Goal: Information Seeking & Learning: Learn about a topic

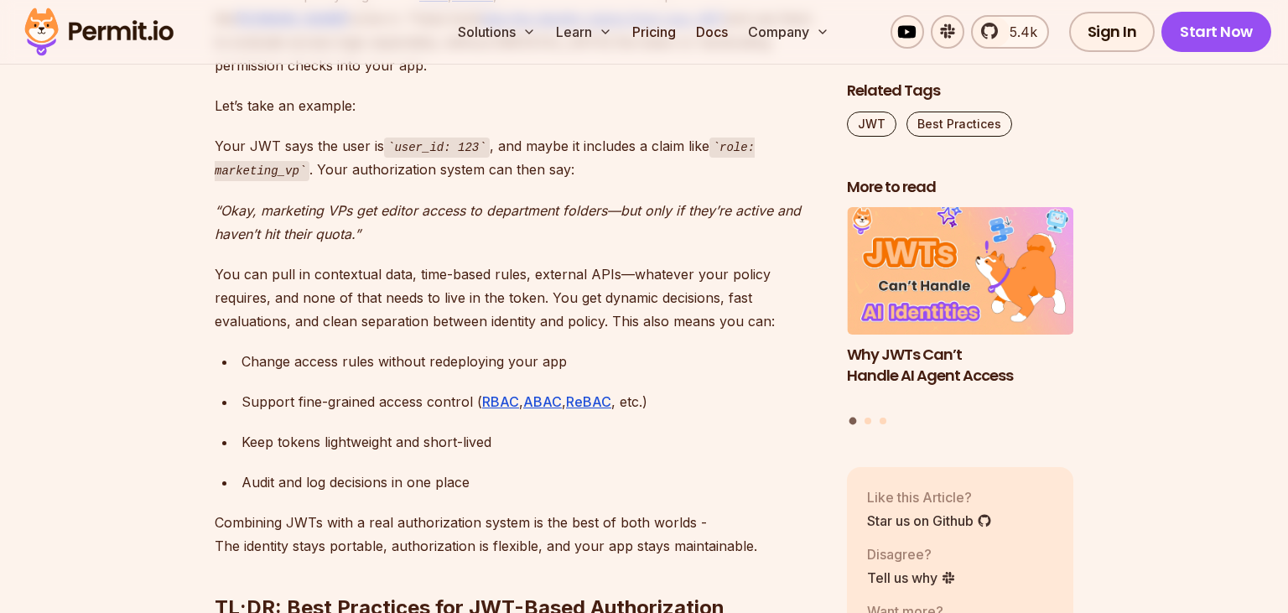
scroll to position [5318, 0]
drag, startPoint x: 243, startPoint y: 374, endPoint x: 454, endPoint y: 376, distance: 211.3
click at [454, 389] on div "Support fine-grained access control ( RBAC , ABAC , ReBAC , etc.)" at bounding box center [530, 400] width 578 height 23
click at [353, 349] on div "Change access rules without redeploying your app" at bounding box center [530, 360] width 578 height 23
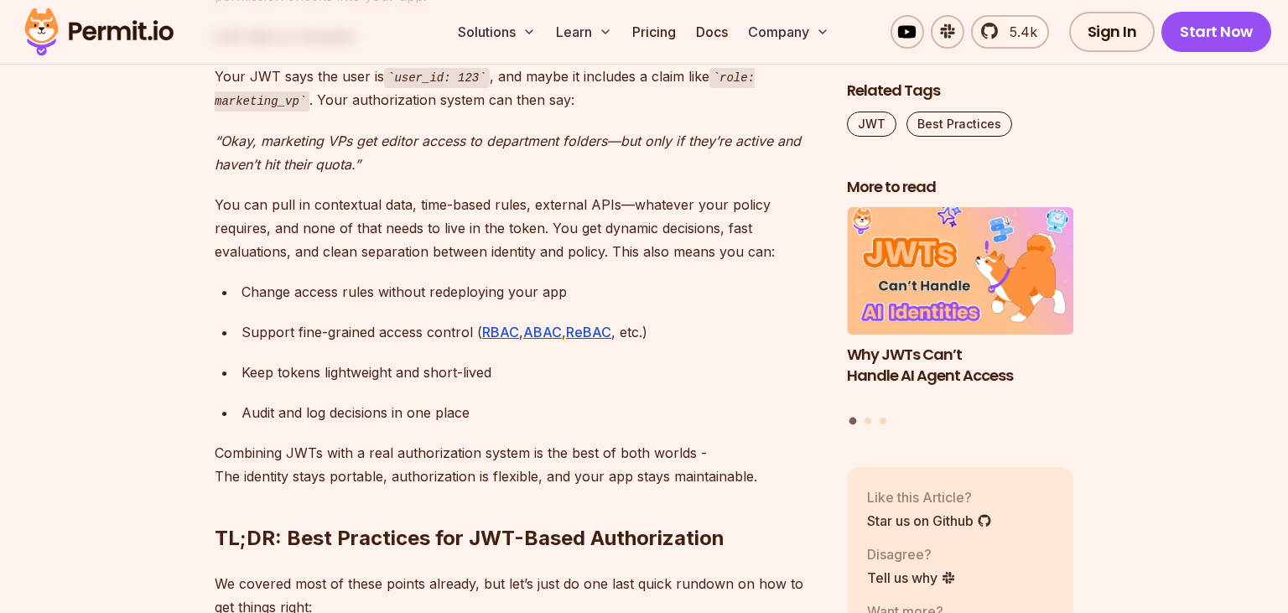
scroll to position [5388, 0]
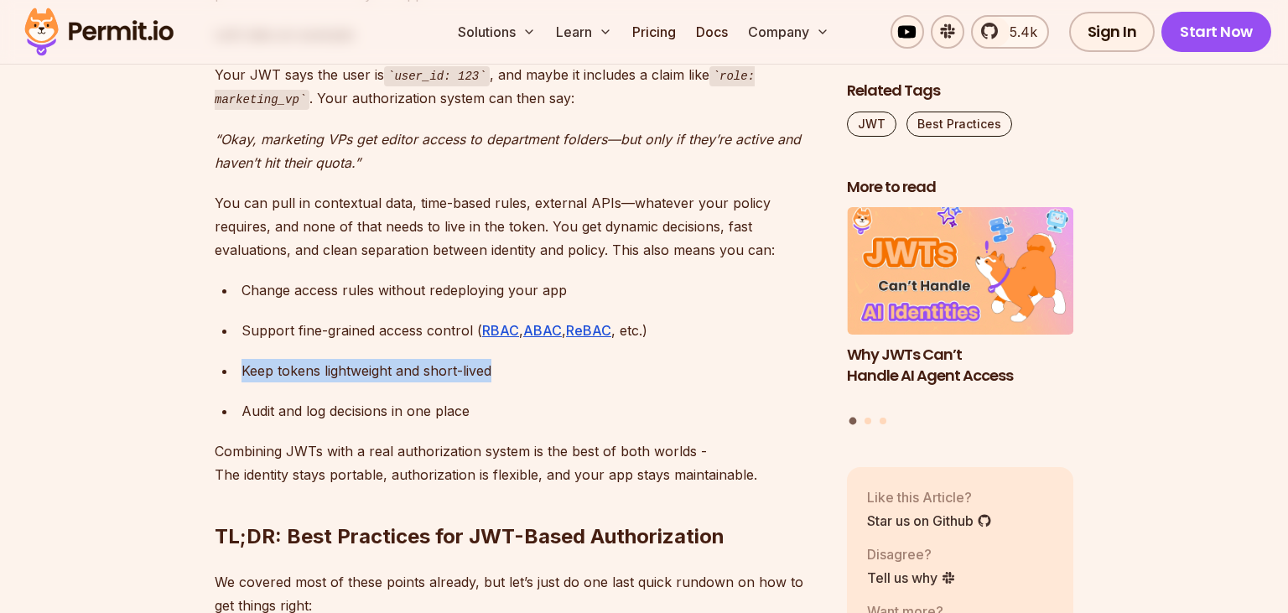
drag, startPoint x: 243, startPoint y: 344, endPoint x: 492, endPoint y: 351, distance: 249.1
click at [492, 359] on div "Keep tokens lightweight and short-lived" at bounding box center [530, 370] width 578 height 23
click at [515, 359] on div "Keep tokens lightweight and short-lived" at bounding box center [530, 370] width 578 height 23
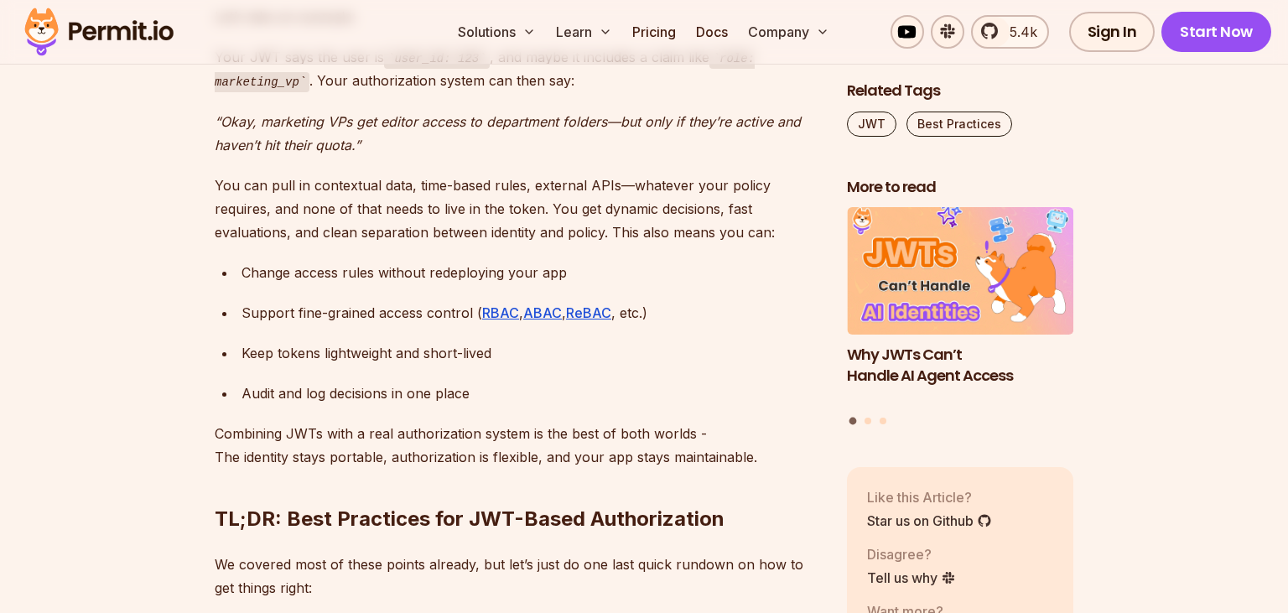
scroll to position [5407, 0]
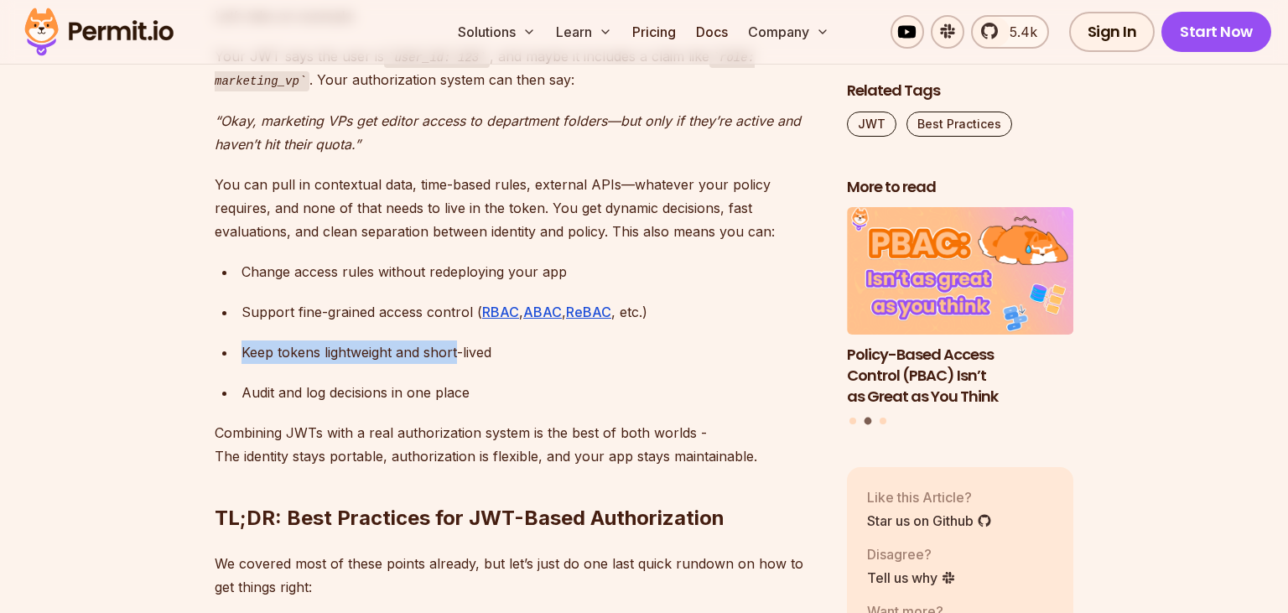
drag, startPoint x: 237, startPoint y: 326, endPoint x: 458, endPoint y: 331, distance: 220.6
click at [458, 340] on li "Keep tokens lightweight and short-lived" at bounding box center [528, 351] width 584 height 23
click at [499, 340] on div "Keep tokens lightweight and short-lived" at bounding box center [530, 351] width 578 height 23
drag, startPoint x: 499, startPoint y: 327, endPoint x: 252, endPoint y: 342, distance: 247.8
click at [252, 342] on ul "Change access rules without redeploying your app Support fine-grained access co…" at bounding box center [517, 332] width 605 height 144
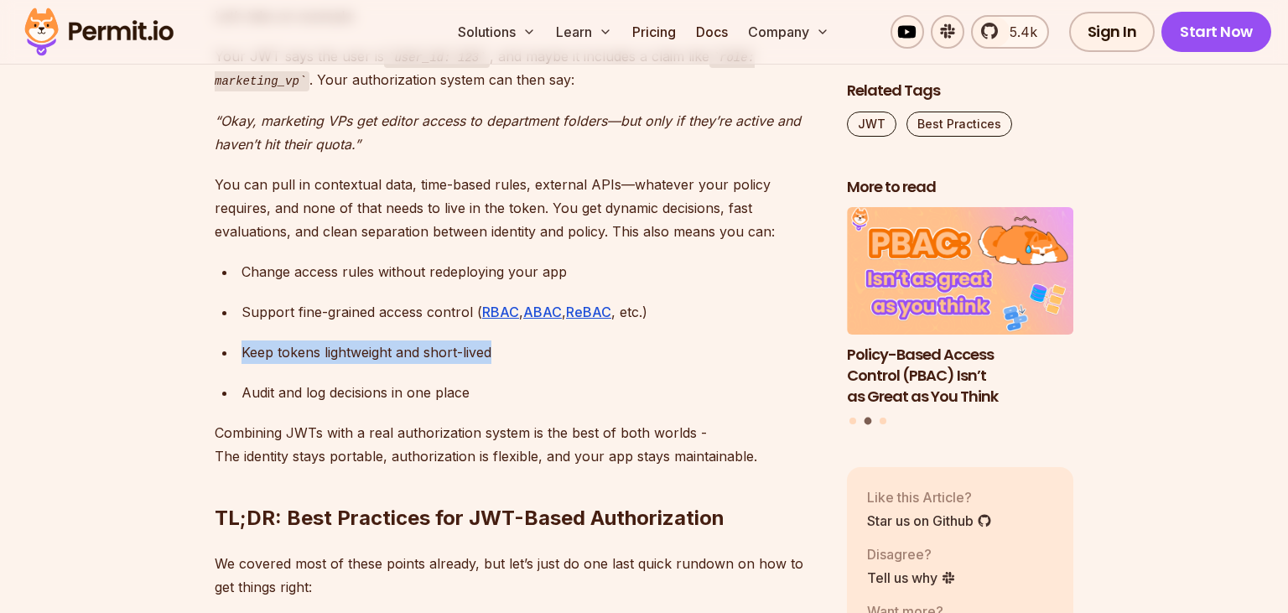
click at [236, 300] on li "Support fine-grained access control ( RBAC , ABAC , ReBAC , etc.)" at bounding box center [528, 311] width 584 height 23
click at [252, 340] on div "Keep tokens lightweight and short-lived" at bounding box center [530, 351] width 578 height 23
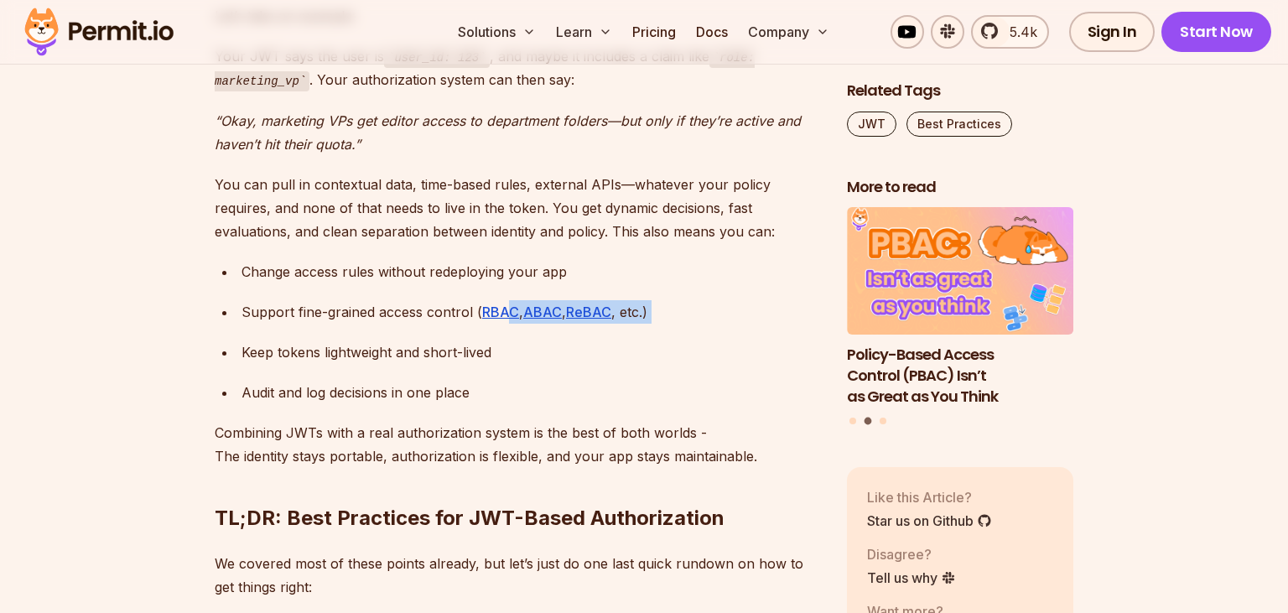
drag, startPoint x: 245, startPoint y: 324, endPoint x: 507, endPoint y: 301, distance: 263.5
click at [507, 301] on ul "Change access rules without redeploying your app Support fine-grained access co…" at bounding box center [517, 332] width 605 height 144
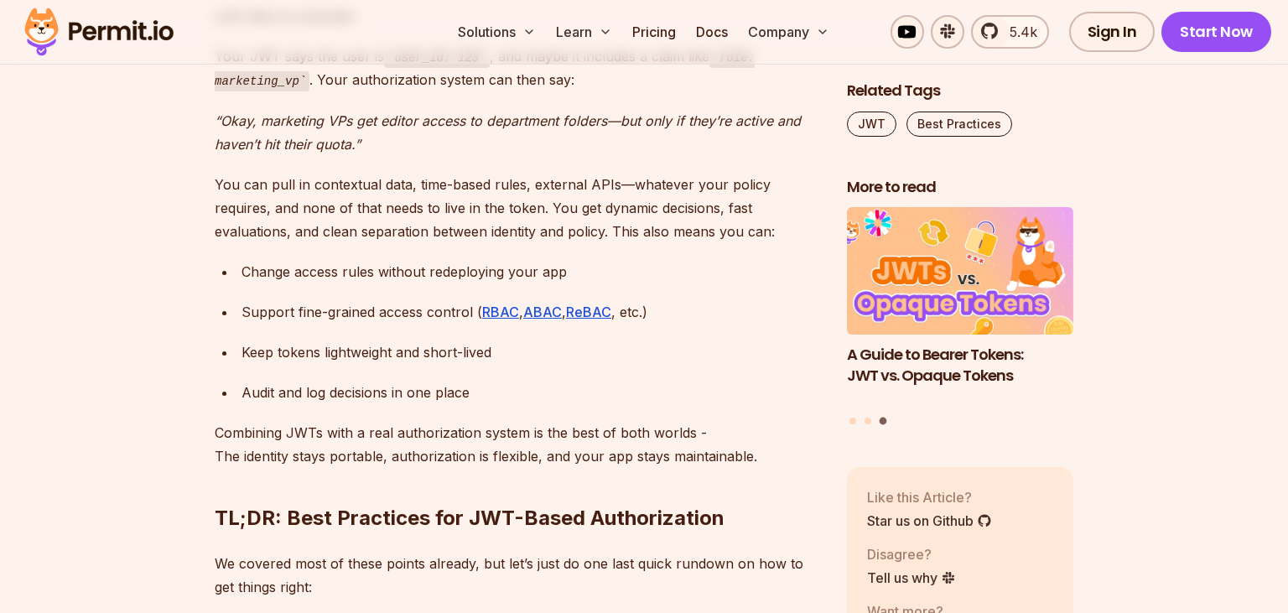
click at [505, 340] on div "Keep tokens lightweight and short-lived" at bounding box center [530, 351] width 578 height 23
drag, startPoint x: 505, startPoint y: 326, endPoint x: 238, endPoint y: 320, distance: 266.7
click at [238, 340] on li "Keep tokens lightweight and short-lived" at bounding box center [528, 351] width 584 height 23
click at [256, 300] on div "Support fine-grained access control ( RBAC , ABAC , ReBAC , etc.)" at bounding box center [530, 311] width 578 height 23
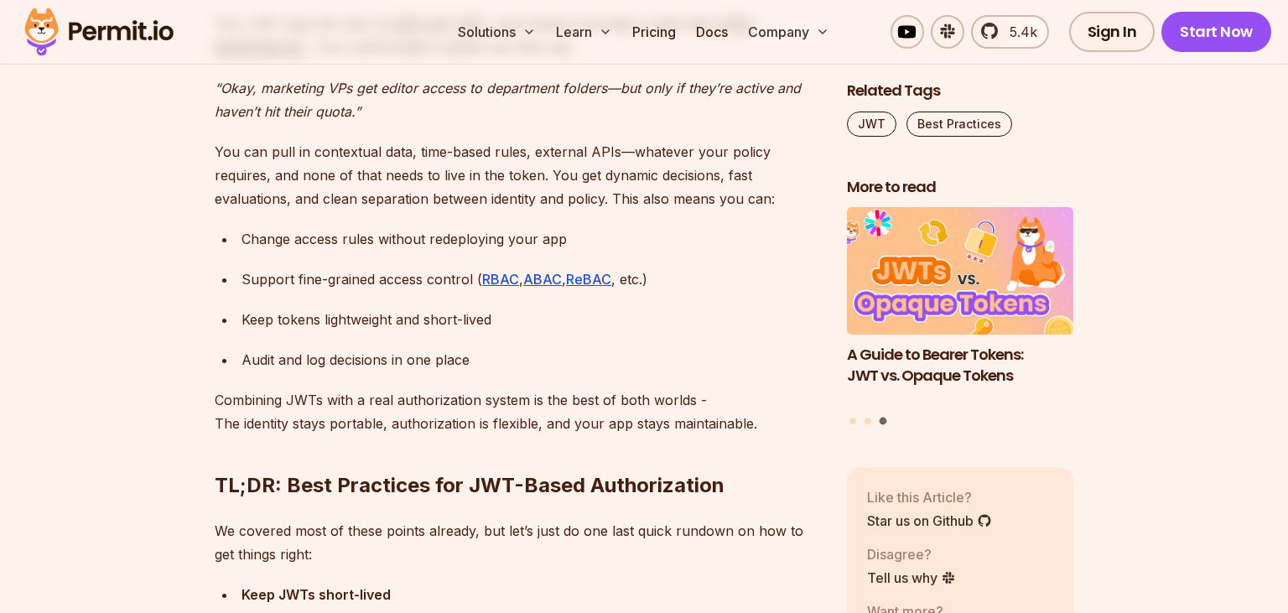
scroll to position [5441, 0]
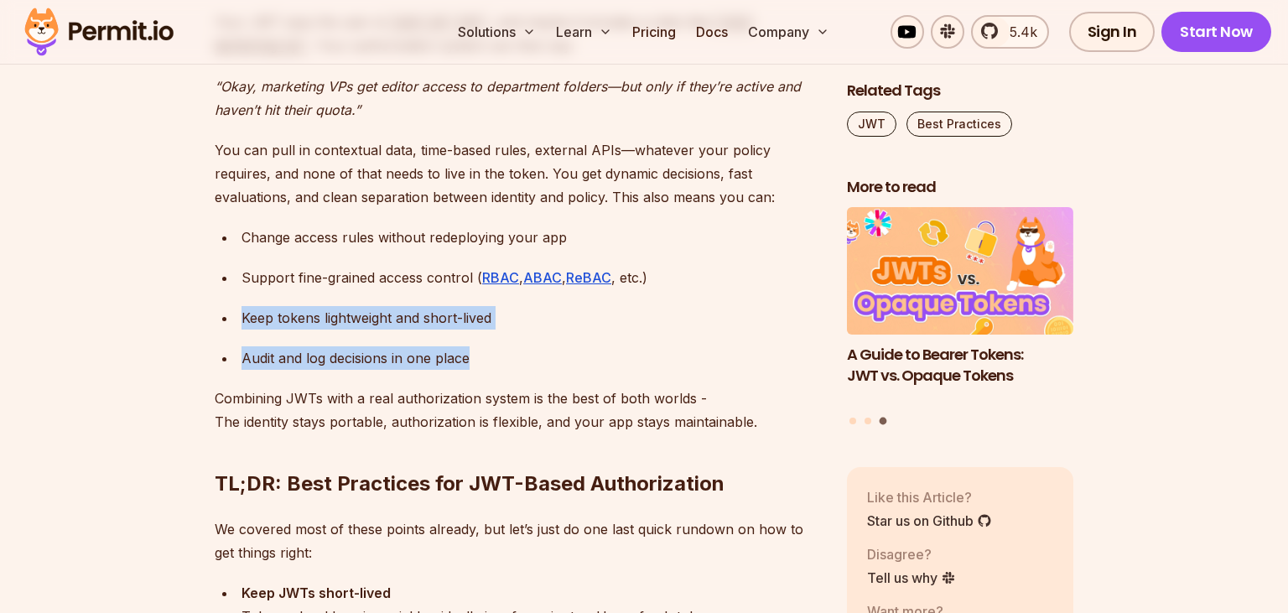
drag, startPoint x: 242, startPoint y: 286, endPoint x: 518, endPoint y: 318, distance: 277.7
click at [518, 318] on ul "Change access rules without redeploying your app Support fine-grained access co…" at bounding box center [517, 298] width 605 height 144
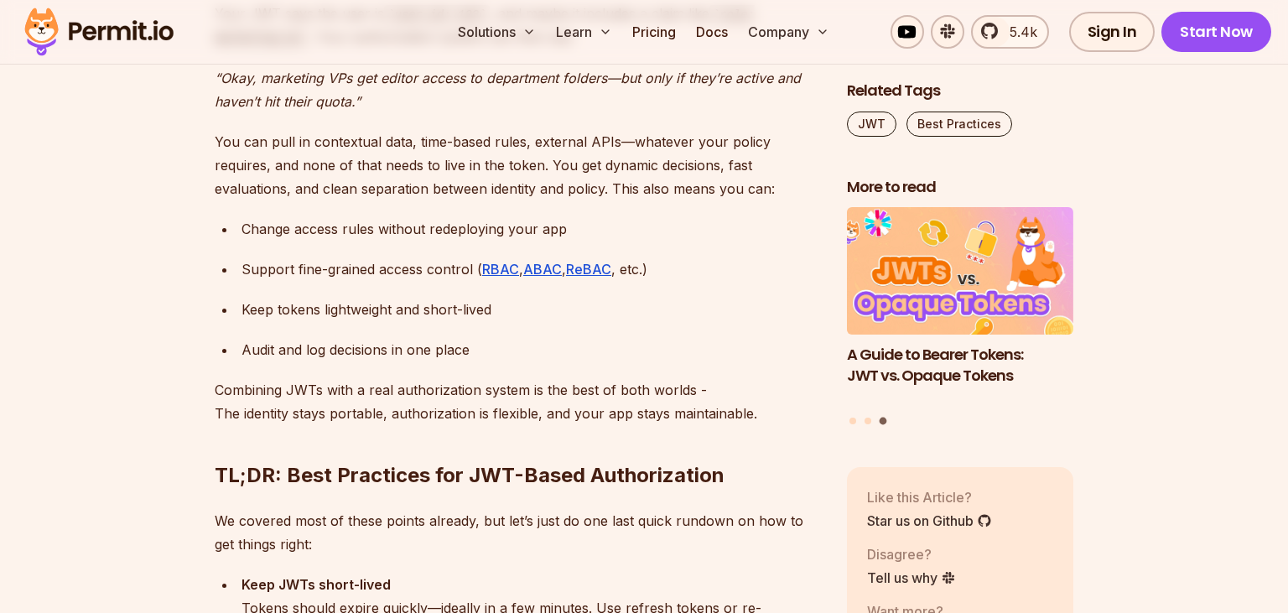
scroll to position [5452, 0]
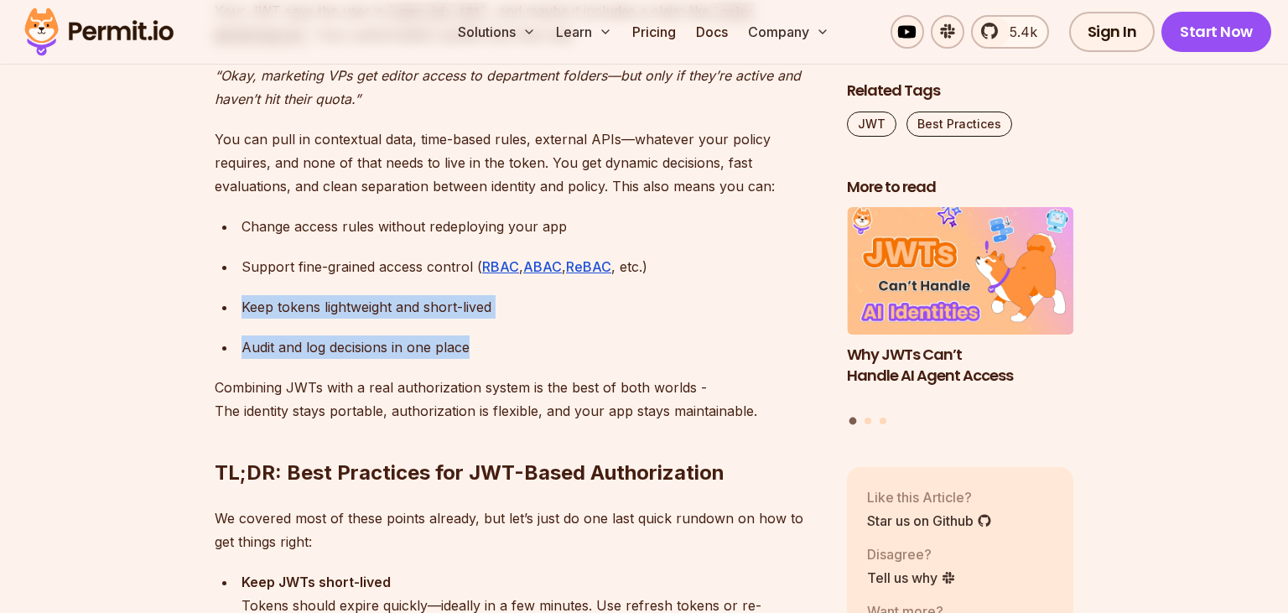
drag, startPoint x: 475, startPoint y: 320, endPoint x: 233, endPoint y: 278, distance: 245.9
click at [233, 278] on ul "Change access rules without redeploying your app Support fine-grained access co…" at bounding box center [517, 287] width 605 height 144
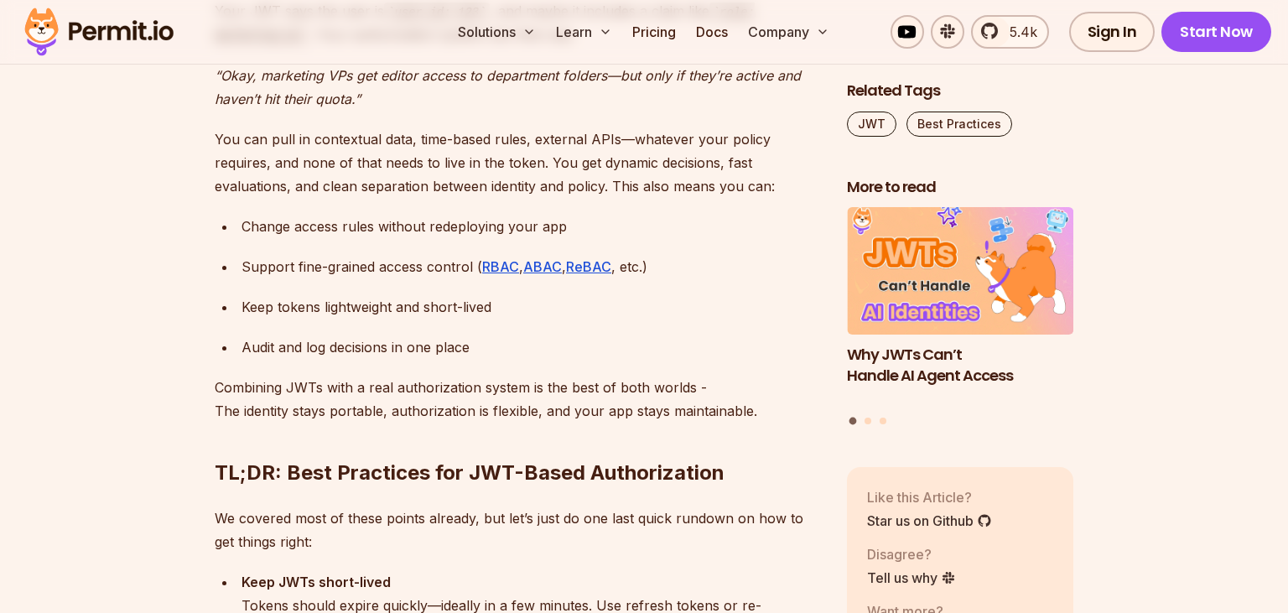
click at [253, 260] on ul "Change access rules without redeploying your app Support fine-grained access co…" at bounding box center [517, 287] width 605 height 144
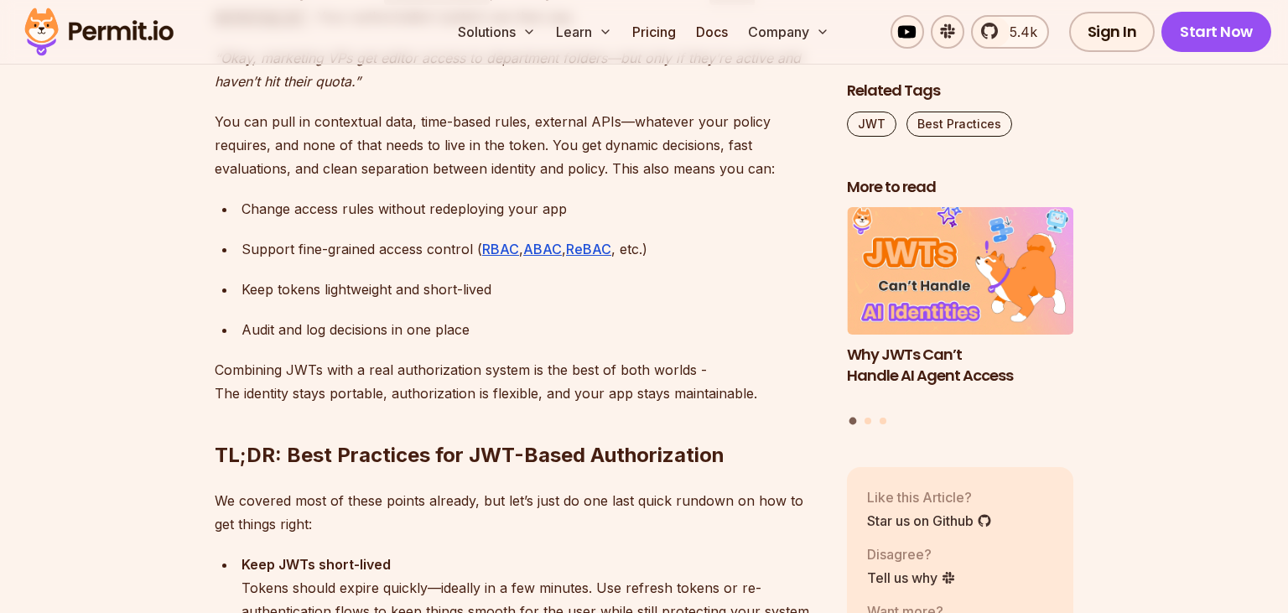
scroll to position [5472, 0]
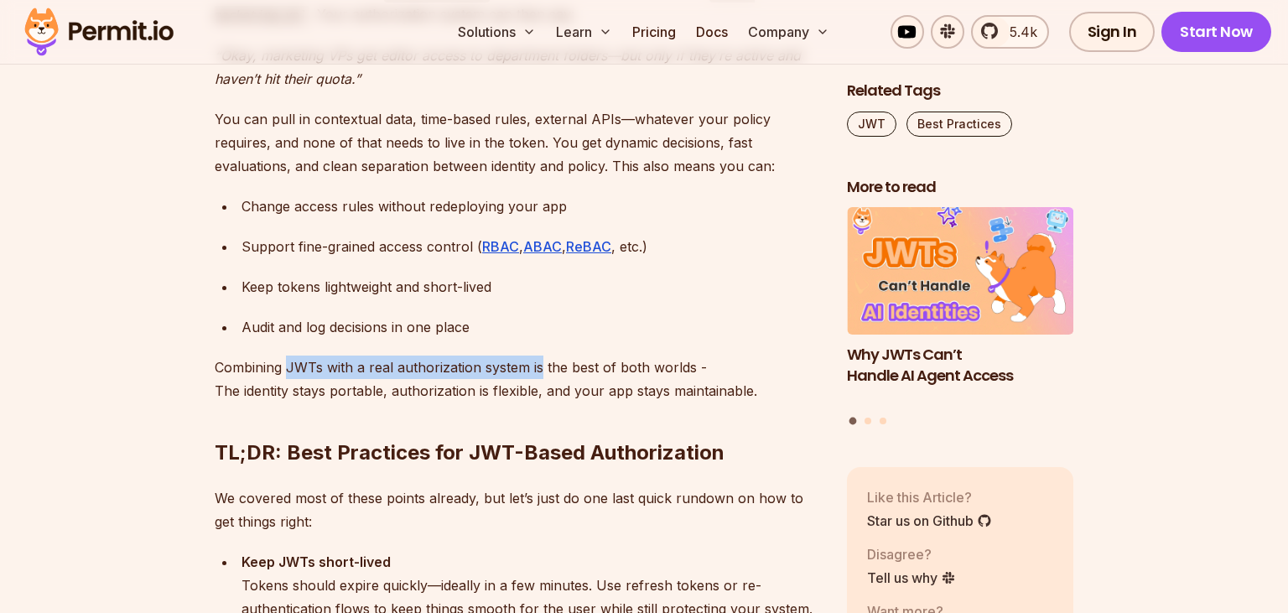
drag, startPoint x: 285, startPoint y: 340, endPoint x: 537, endPoint y: 343, distance: 252.4
click at [537, 355] on p "Combining JWTs with a real authorization system is the best of both worlds - Th…" at bounding box center [517, 378] width 605 height 47
click at [565, 315] on div "Audit and log decisions in one place" at bounding box center [530, 326] width 578 height 23
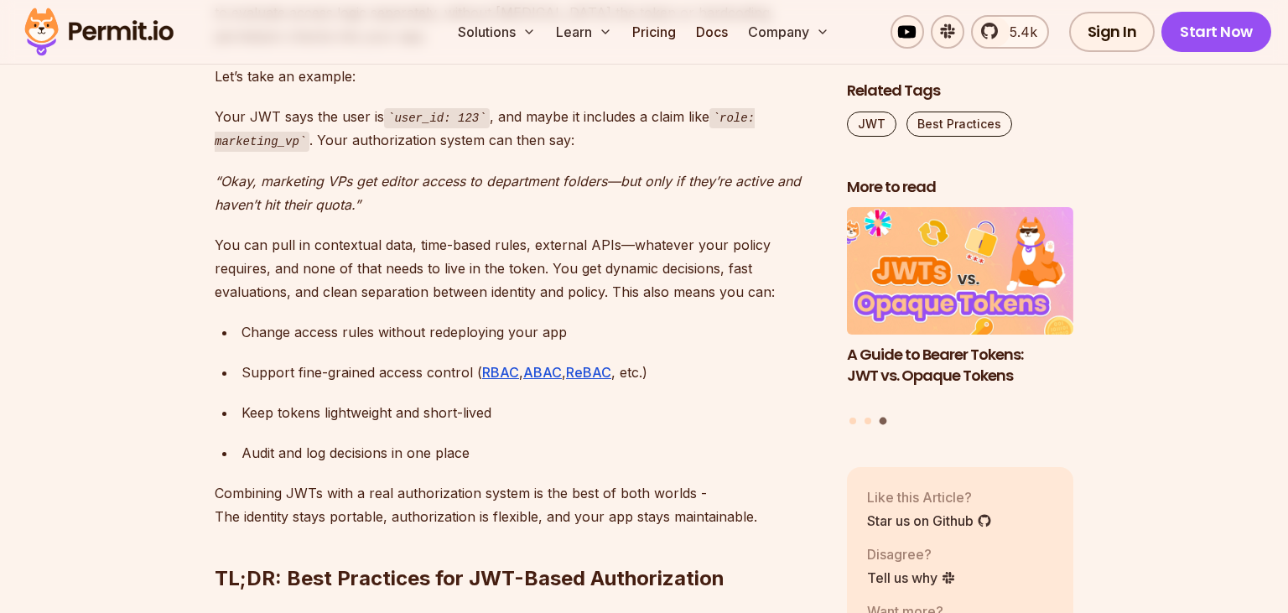
scroll to position [5346, 0]
